Goal: Task Accomplishment & Management: Manage account settings

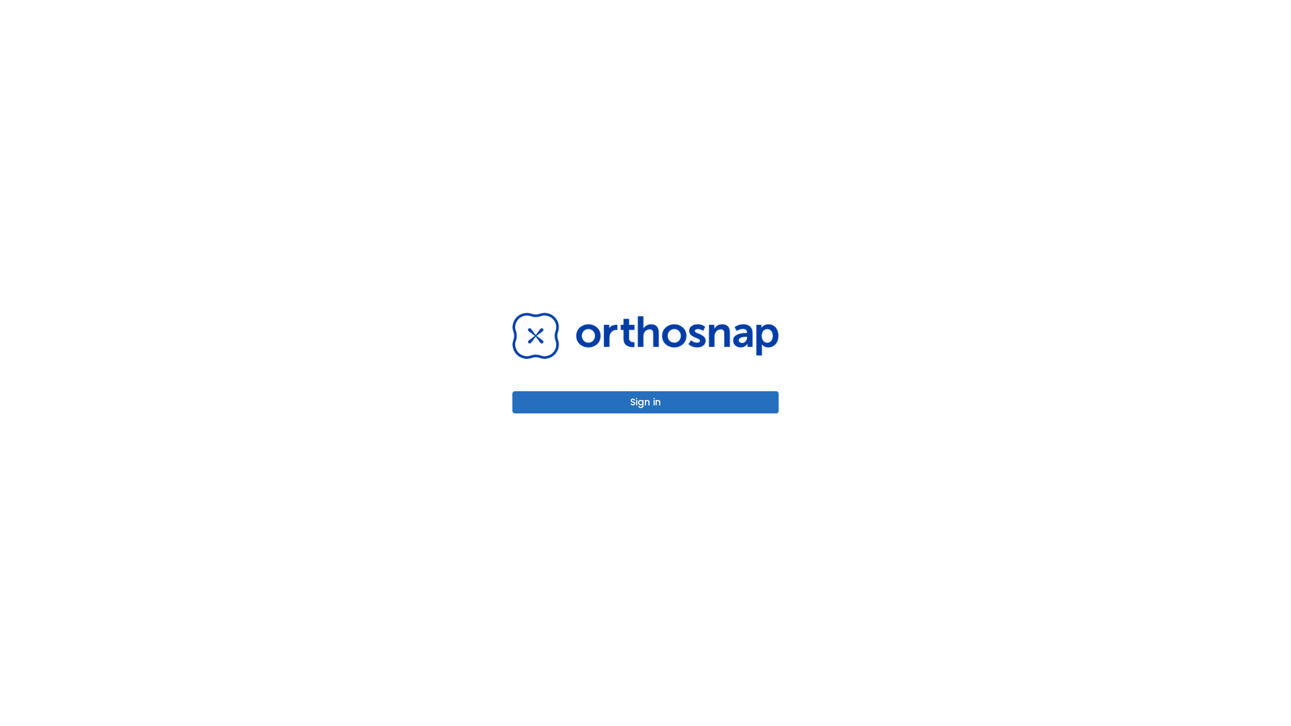
click at [646, 402] on button "Sign in" at bounding box center [645, 402] width 266 height 22
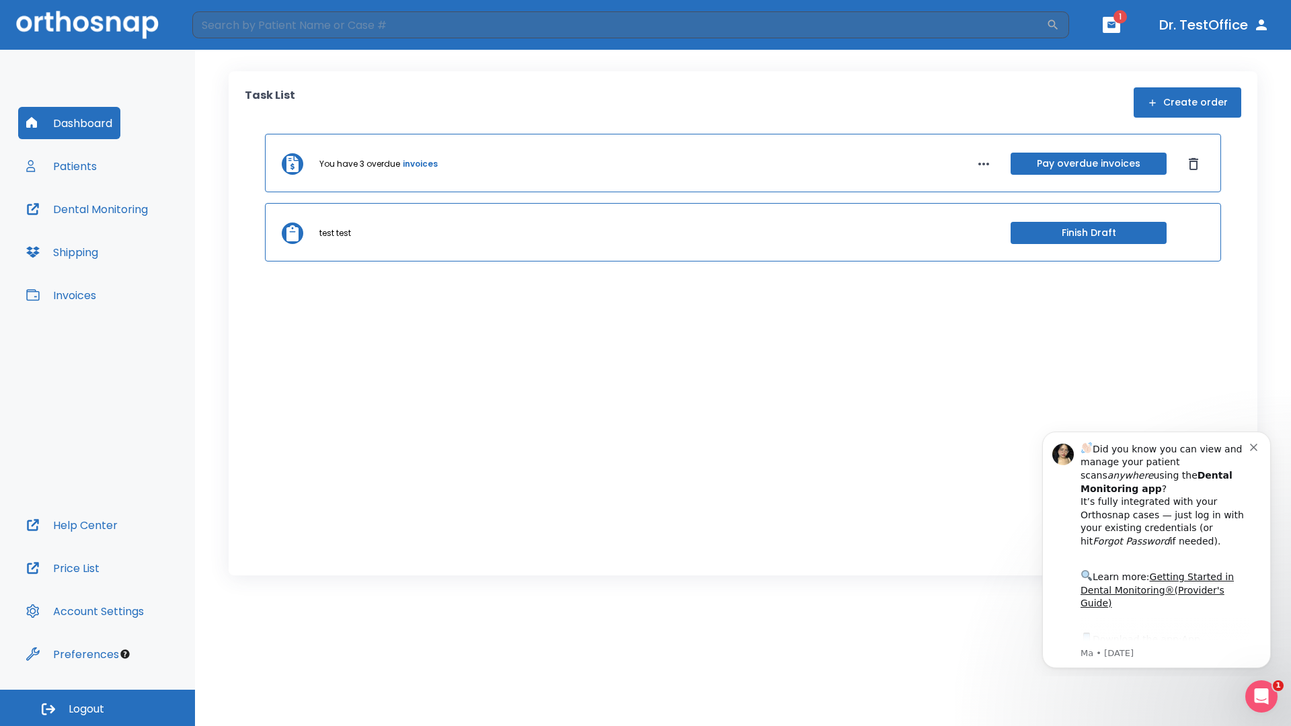
click at [98, 708] on span "Logout" at bounding box center [87, 709] width 36 height 15
